Goal: Transaction & Acquisition: Purchase product/service

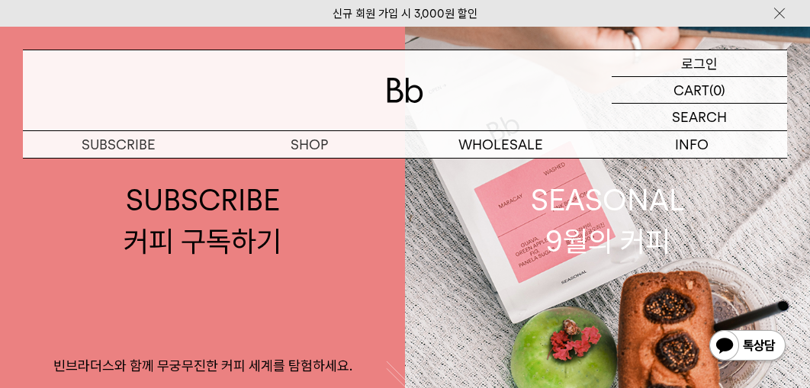
click at [690, 63] on p "로그인" at bounding box center [699, 63] width 37 height 26
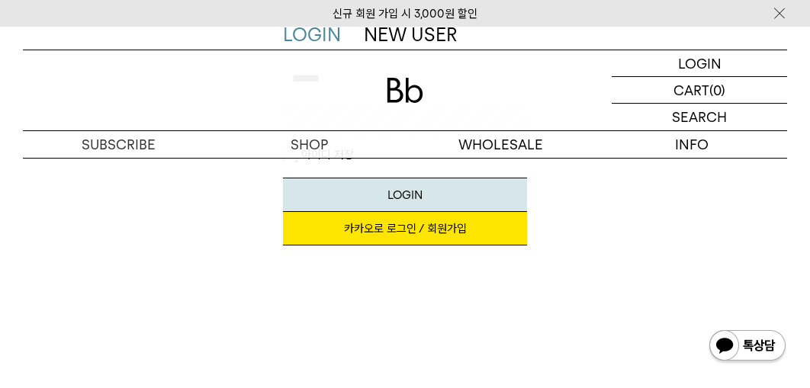
scroll to position [226, 0]
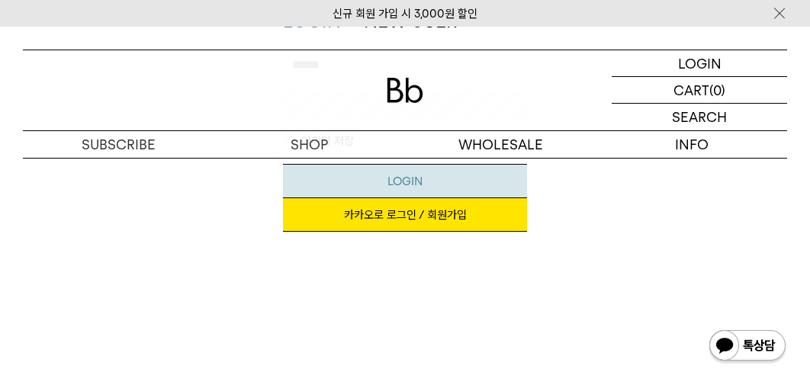
type input "**********"
click at [401, 183] on button "LOGIN" at bounding box center [405, 181] width 245 height 34
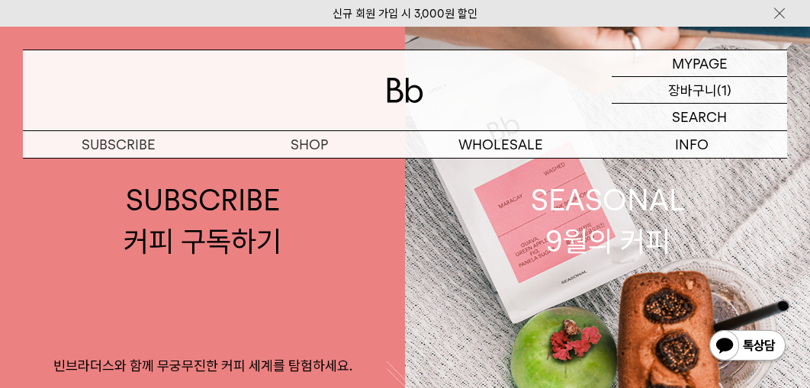
click at [685, 88] on p "장바구니" at bounding box center [692, 90] width 49 height 26
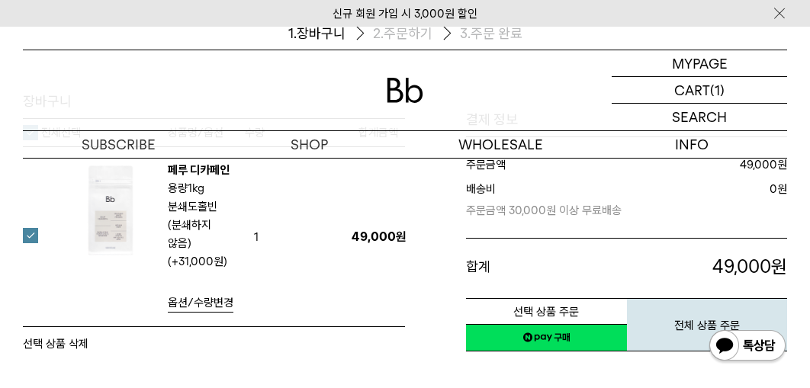
scroll to position [191, 0]
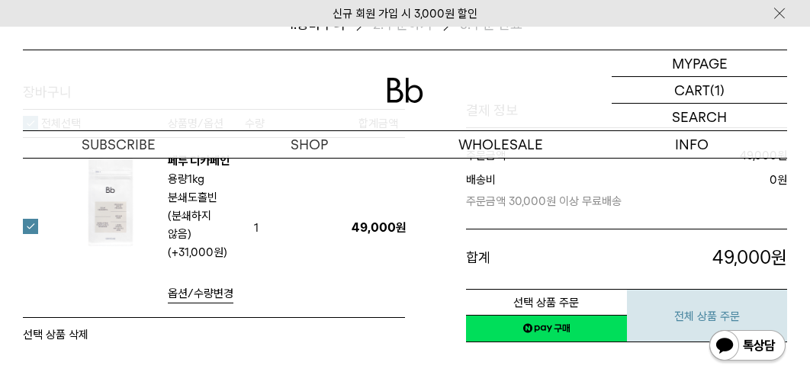
click at [700, 294] on button "전체 상품 주문" at bounding box center [707, 315] width 161 height 53
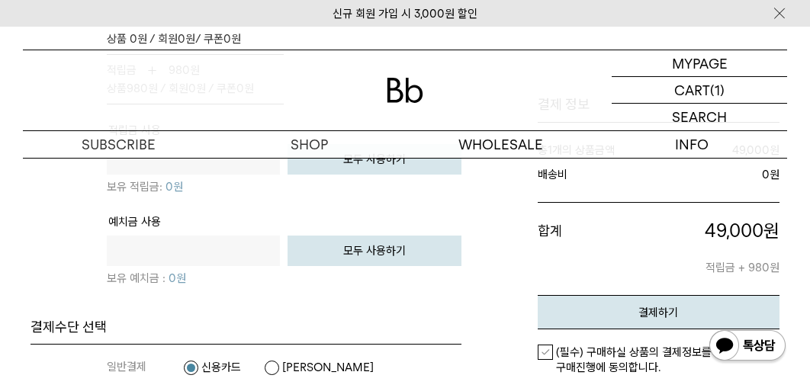
scroll to position [1242, 0]
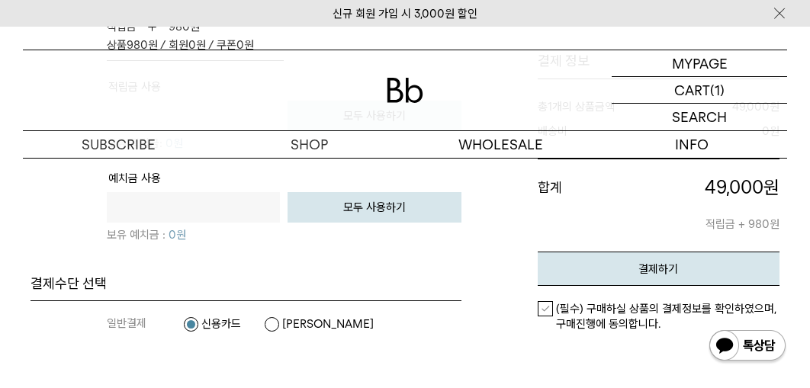
click at [548, 310] on label "(필수) 구매하실 상품의 결제정보를 확인하였으며, 구매진행에 동의합니다." at bounding box center [659, 316] width 243 height 31
click at [632, 266] on button "결제하기" at bounding box center [659, 269] width 243 height 34
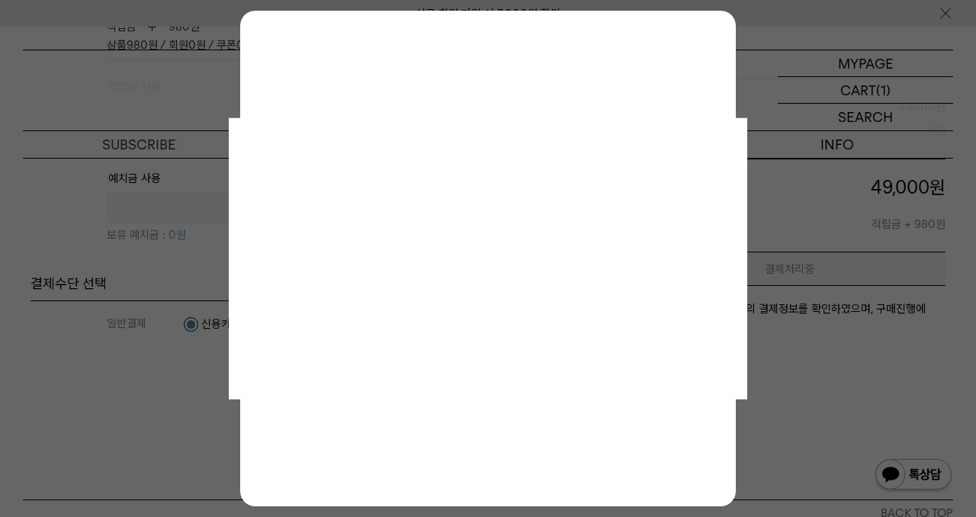
scroll to position [0, 0]
